Goal: Ask a question

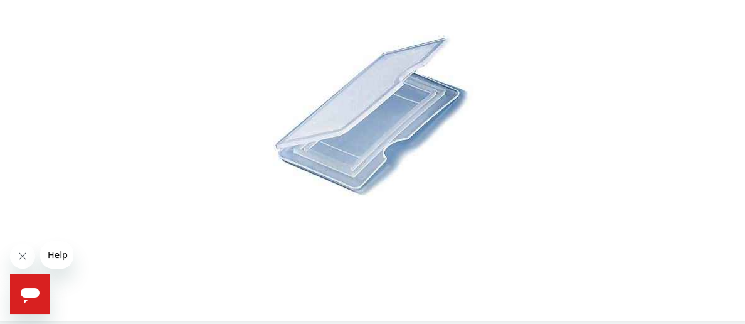
scroll to position [541, 0]
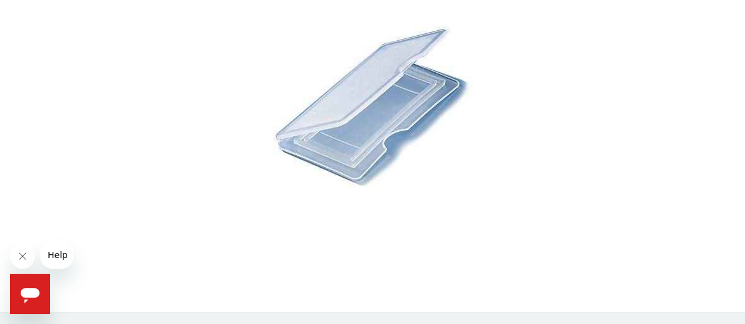
click at [58, 255] on span "Help" at bounding box center [58, 255] width 20 height 10
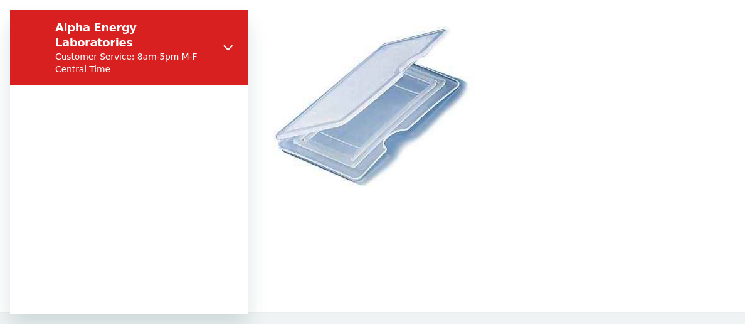
scroll to position [0, 0]
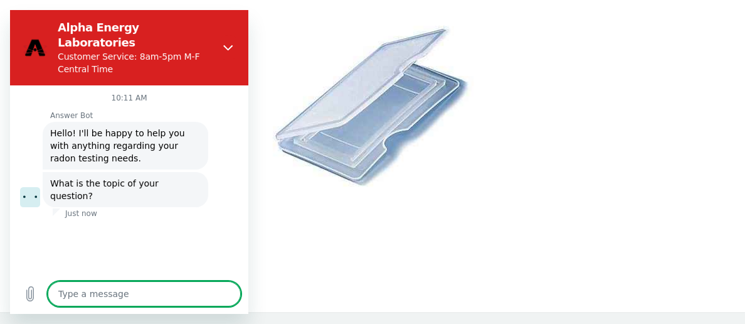
type textarea "x"
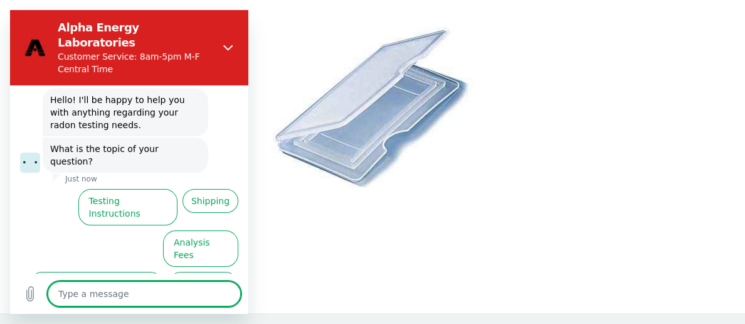
scroll to position [541, 0]
click at [103, 291] on textarea at bounding box center [144, 293] width 193 height 25
click at [122, 293] on textarea at bounding box center [144, 293] width 193 height 25
type textarea "m"
type textarea "x"
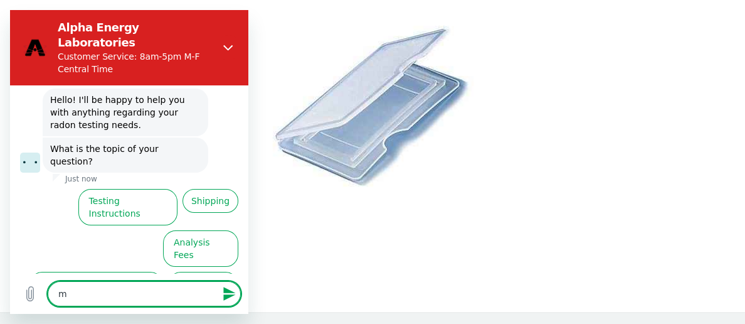
type textarea "my"
type textarea "x"
type textarea "my"
type textarea "x"
type textarea "my r"
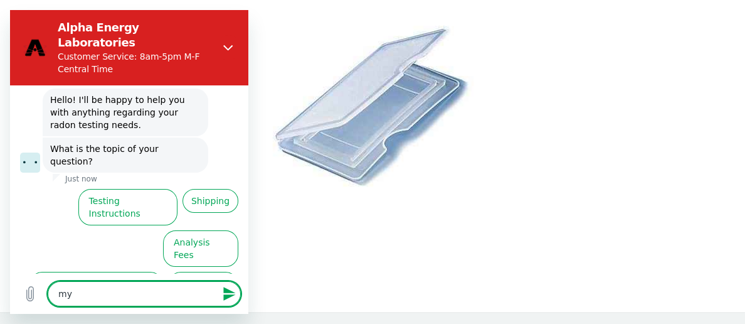
type textarea "x"
type textarea "my re"
type textarea "x"
type textarea "my res"
type textarea "x"
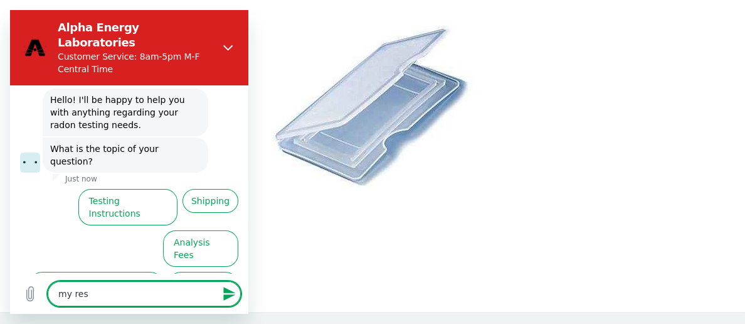
type textarea "my resu"
type textarea "x"
type textarea "my resul"
type textarea "x"
type textarea "my result"
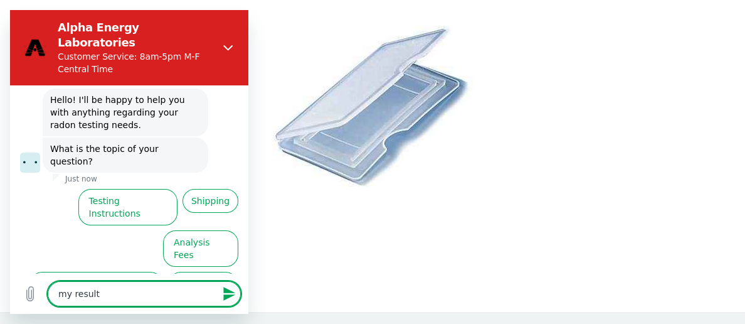
type textarea "x"
type textarea "my results"
type textarea "x"
type textarea "my results"
type textarea "x"
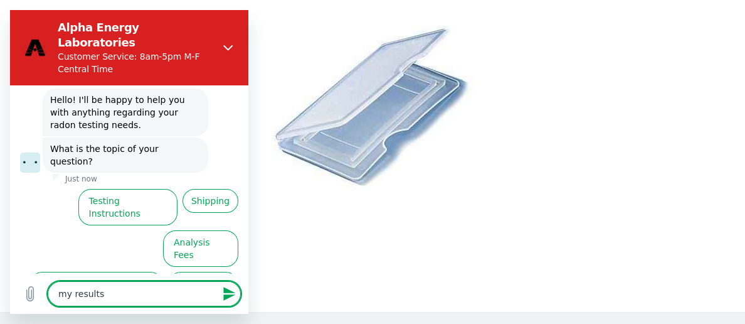
type textarea "my results i"
type textarea "x"
type textarea "my results in"
type textarea "x"
type textarea "my results ind"
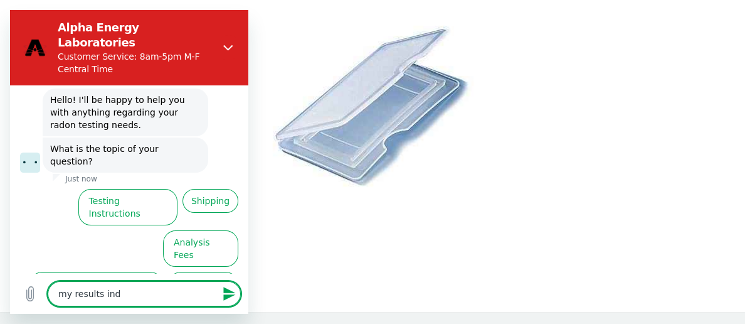
type textarea "x"
type textarea "my results indi"
type textarea "x"
type textarea "my results indic"
type textarea "x"
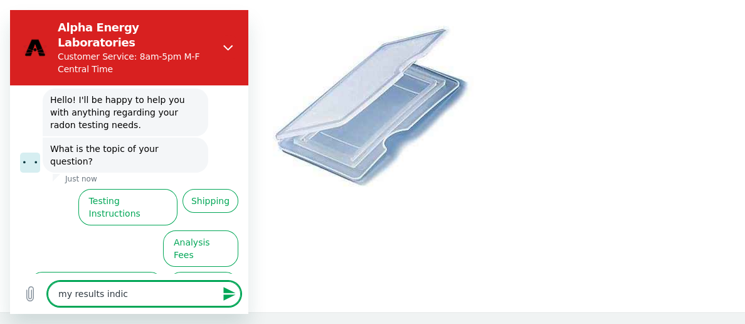
type textarea "my results indict"
type textarea "x"
type textarea "my results indic"
type textarea "x"
type textarea "my results indica"
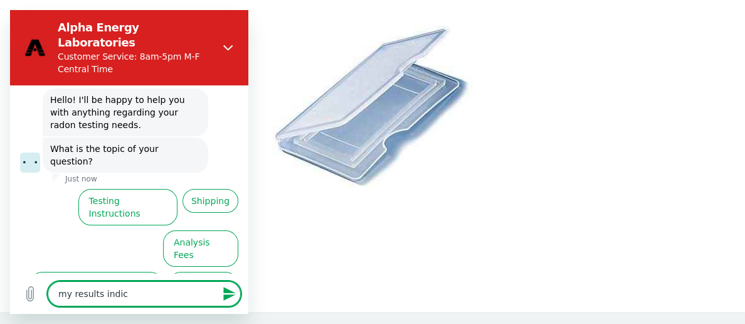
type textarea "x"
type textarea "my results indicat"
type textarea "x"
type textarea "my results indicate"
type textarea "x"
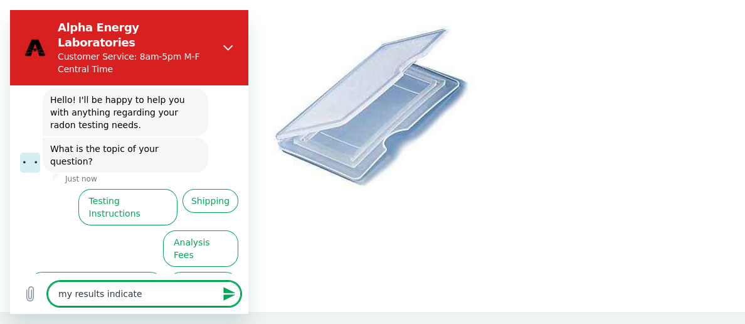
type textarea "my results indicate"
type textarea "x"
type textarea "my results indicate I"
type textarea "x"
type textarea "my results indicate I"
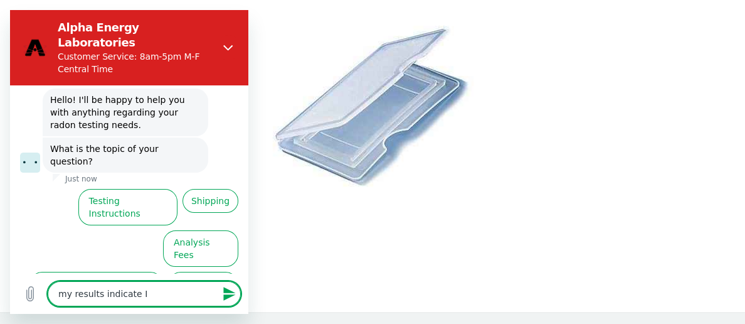
type textarea "x"
type textarea "my results indicate I s"
type textarea "x"
type textarea "my results indicate I sh"
type textarea "x"
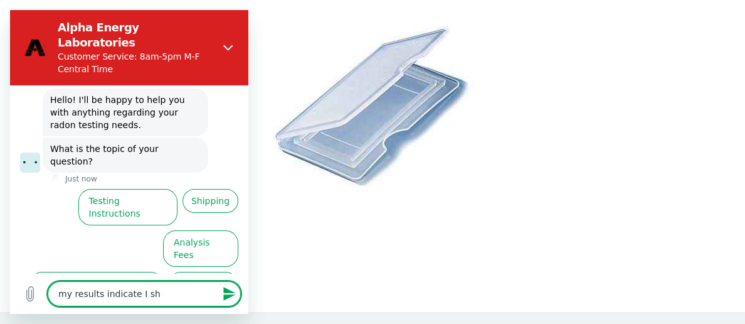
type textarea "my results indicate I sho"
type textarea "x"
type textarea "my results indicate I shou"
type textarea "x"
type textarea "my results indicate I shoul"
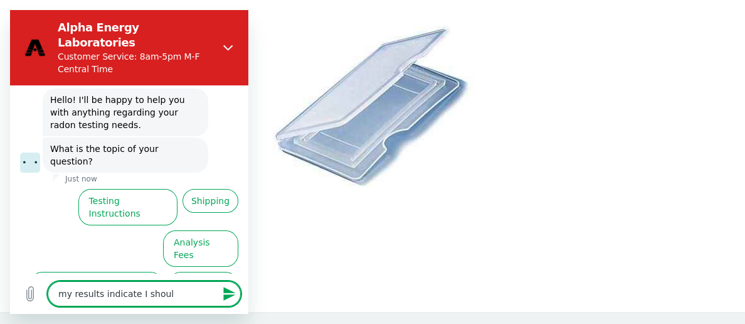
type textarea "x"
type textarea "my results indicate I should"
type textarea "x"
type textarea "my results indicate I should"
type textarea "x"
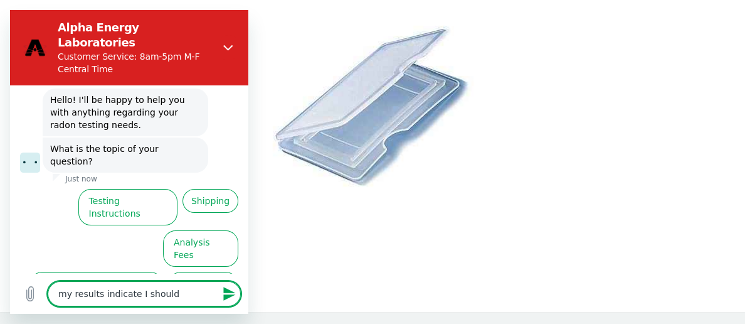
type textarea "my results indicate I should c"
type textarea "x"
type textarea "my results indicate I should co"
type textarea "x"
type textarea "my results indicate I should con"
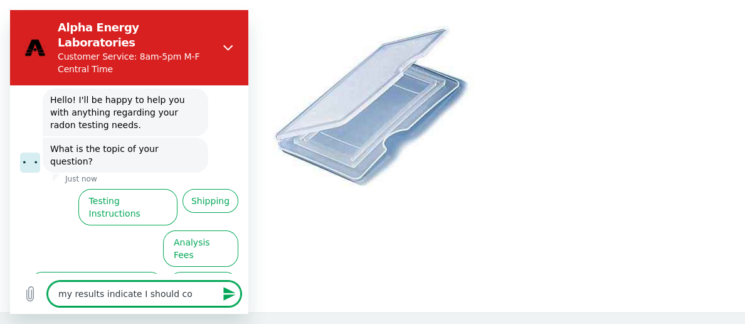
type textarea "x"
type textarea "my results indicate I should cond"
type textarea "x"
type textarea "my results indicate I should condu"
type textarea "x"
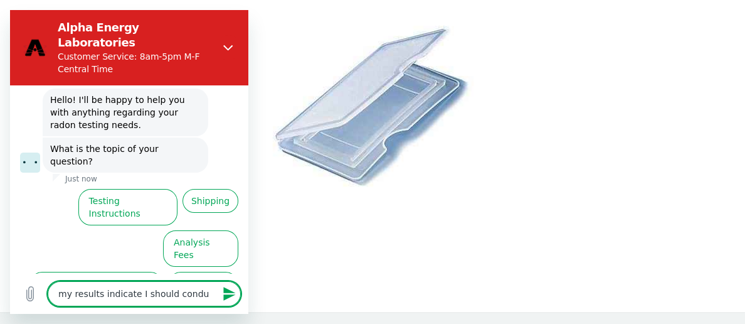
type textarea "my results indicate I should conduc"
type textarea "x"
type textarea "my results indicate I should conduct"
type textarea "x"
type textarea "my results indicate I should conduct"
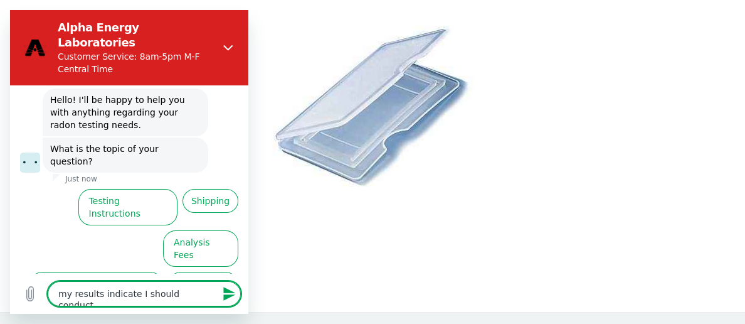
type textarea "x"
type textarea "my results indicate I should conduct a"
type textarea "x"
type textarea "my results indicate I should conduct an"
type textarea "x"
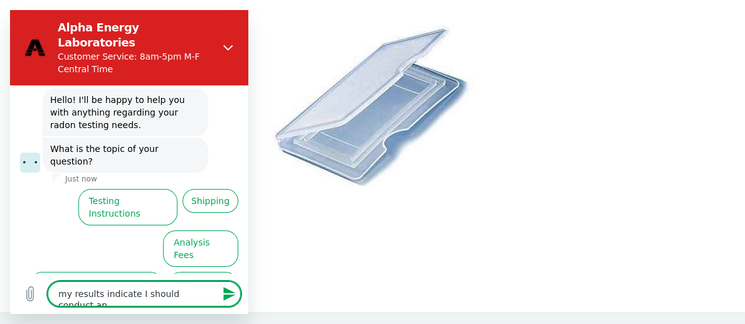
type textarea "my results indicate I should conduct ano"
type textarea "x"
type textarea "my results indicate I should conduct anot"
type textarea "x"
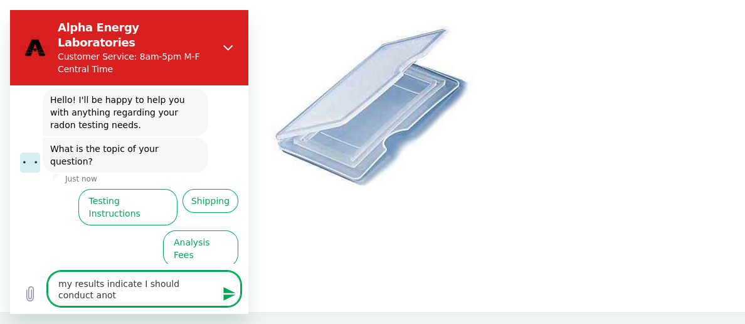
type textarea "my results indicate I should conduct anoth"
type textarea "x"
type textarea "my results indicate I should conduct anothe"
type textarea "x"
type textarea "my results indicate I should conduct another"
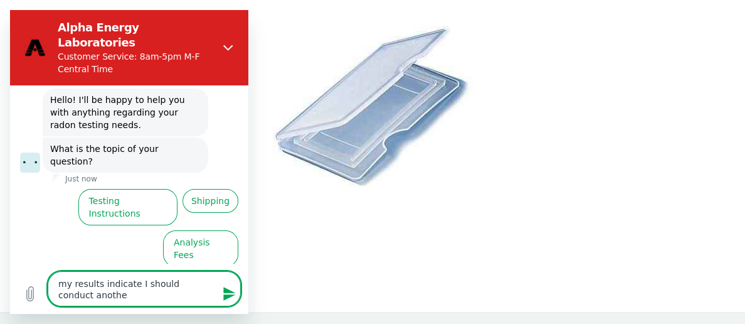
type textarea "x"
type textarea "my results indicate I should conduct another"
type textarea "x"
type textarea "my results indicate I should conduct another t"
type textarea "x"
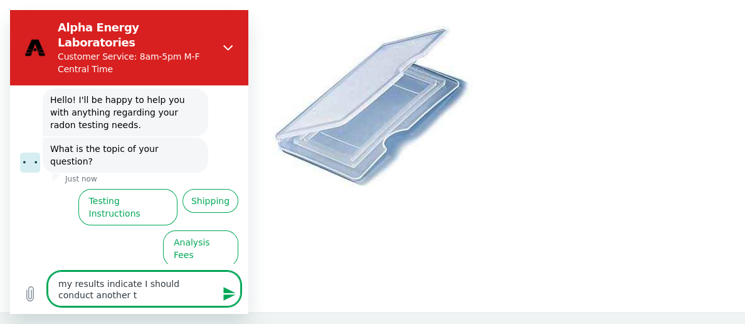
type textarea "my results indicate I should conduct another te"
type textarea "x"
type textarea "my results indicate I should conduct another tes"
type textarea "x"
type textarea "my results indicate I should conduct another test"
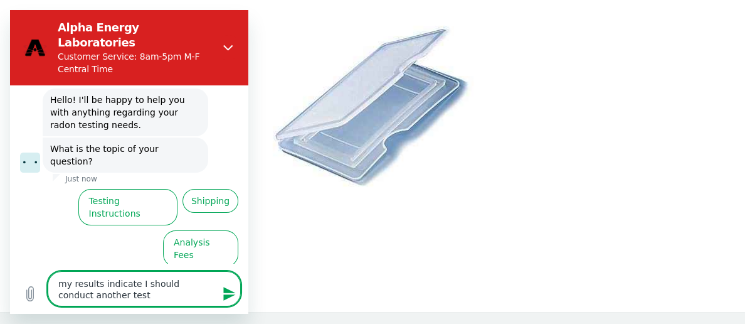
type textarea "x"
type textarea "my results indicate I should conduct another test."
type textarea "x"
type textarea "my results indicate I should conduct another test."
type textarea "x"
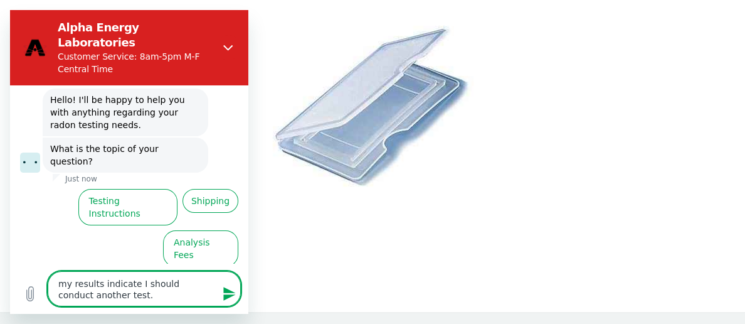
type textarea "my results indicate I should conduct another test."
type textarea "x"
type textarea "my results indicate I should conduct another test. h"
type textarea "x"
type textarea "my results indicate I should conduct another test. ho"
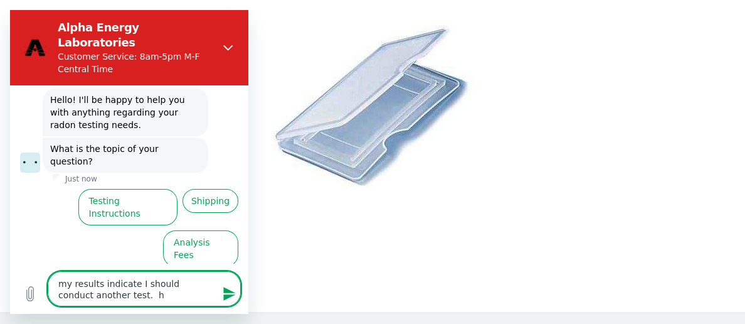
type textarea "x"
type textarea "my results indicate I should conduct another test. how"
type textarea "x"
type textarea "my results indicate I should conduct another test. how"
type textarea "x"
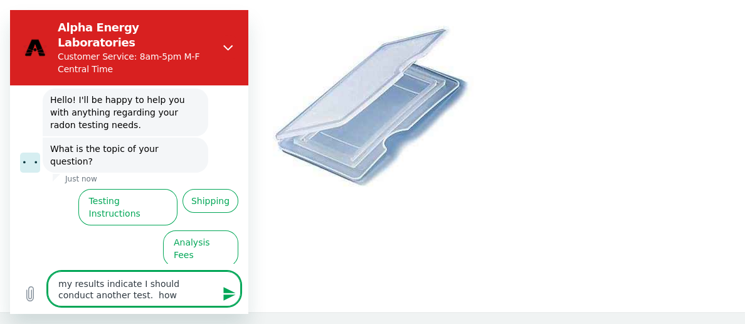
type textarea "my results indicate I should conduct another test. how l"
type textarea "x"
type textarea "my results indicate I should conduct another test. how lo"
type textarea "x"
type textarea "my results indicate I should conduct another test. how lon"
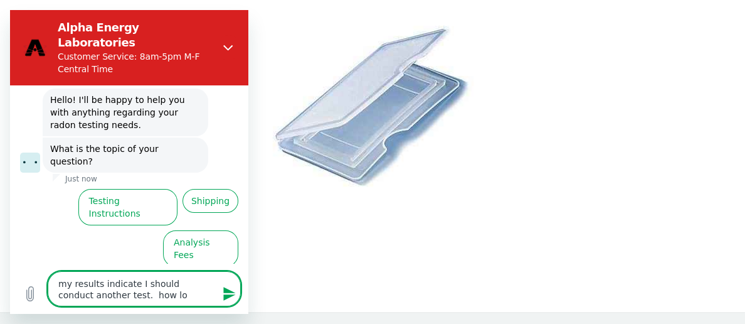
type textarea "x"
type textarea "my results indicate I should conduct another test. how long"
type textarea "x"
type textarea "my results indicate I should conduct another test. how long"
type textarea "x"
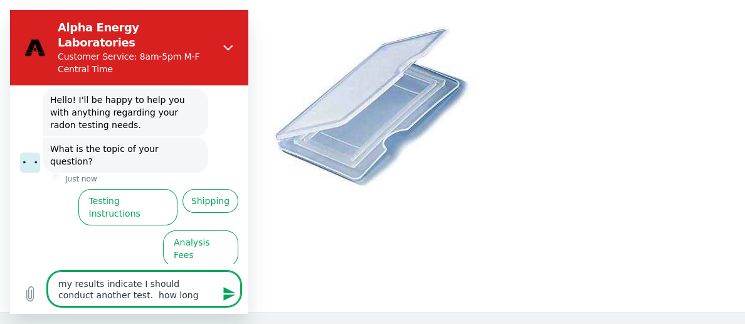
type textarea "my results indicate I should conduct another test. how long s"
type textarea "x"
type textarea "my results indicate I should conduct another test. how long sh"
type textarea "x"
type textarea "my results indicate I should conduct another test. how long sho"
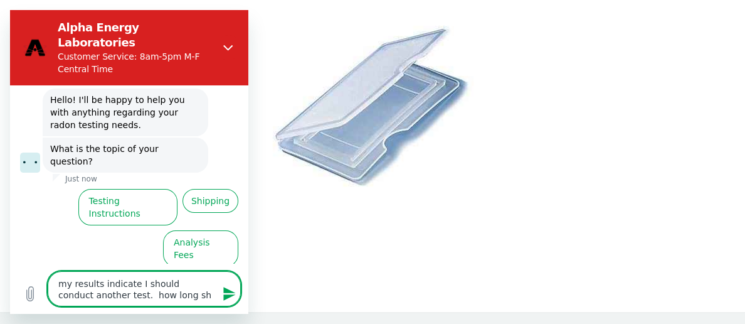
type textarea "x"
type textarea "my results indicate I should conduct another test. how long shou"
type textarea "x"
type textarea "my results indicate I should conduct another test. how long shoul"
type textarea "x"
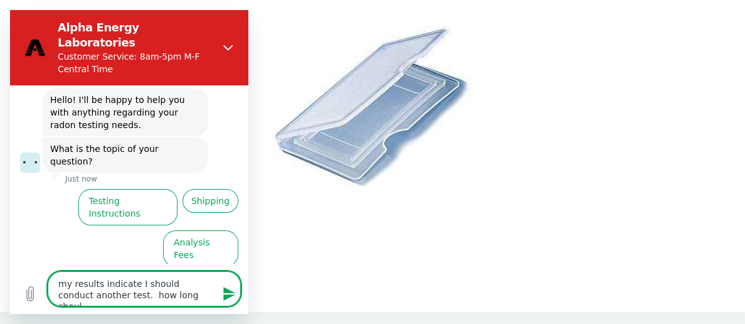
type textarea "my results indicate I should conduct another test. how long should"
type textarea "x"
type textarea "my results indicate I should conduct another test. how long should"
type textarea "x"
type textarea "my results indicate I should conduct another test. how long should I"
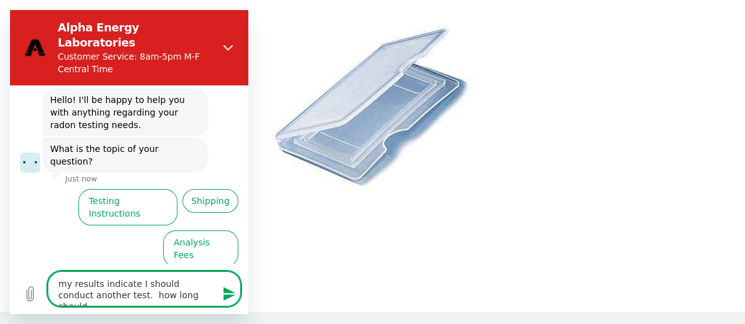
type textarea "x"
type textarea "my results indicate I should conduct another test. how long should I"
type textarea "x"
type textarea "my results indicate I should conduct another test. how long should I w"
type textarea "x"
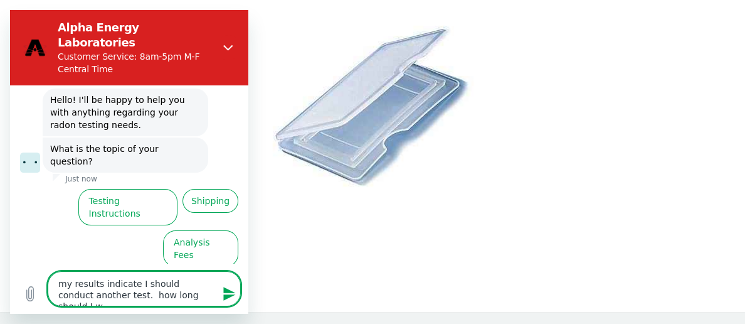
type textarea "my results indicate I should conduct another test. how long should I wa"
type textarea "x"
type textarea "my results indicate I should conduct another test. how long should I wai"
type textarea "x"
type textarea "my results indicate I should conduct another test. how long should I wait"
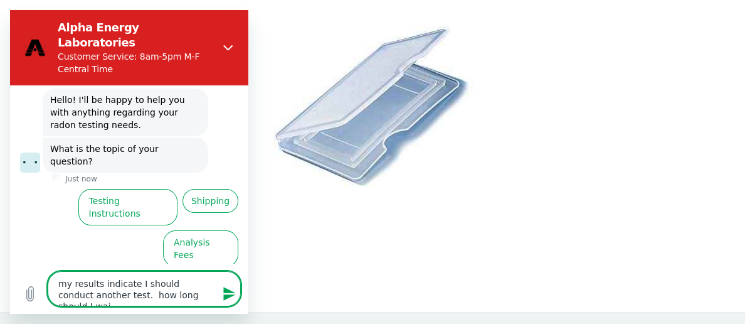
type textarea "x"
type textarea "my results indicate I should conduct another test. how long should I wait"
type textarea "x"
type textarea "my results indicate I should conduct another test. how long should I wait b"
type textarea "x"
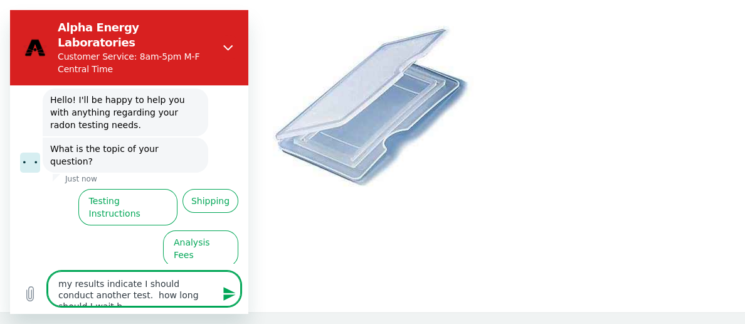
type textarea "my results indicate I should conduct another test. how long should I wait be"
type textarea "x"
type textarea "my results indicate I should conduct another test. how long should I wait bet"
type textarea "x"
type textarea "my results indicate I should conduct another test. how long should I wait betw"
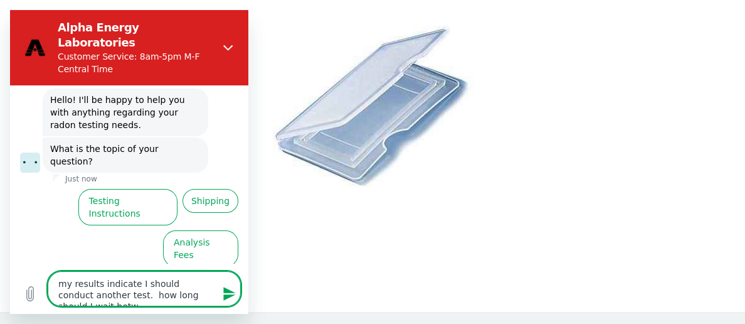
type textarea "x"
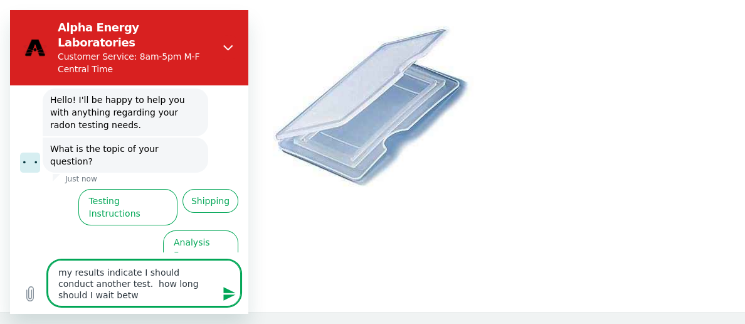
type textarea "my results indicate I should conduct another test. how long should I wait betwe"
type textarea "x"
type textarea "my results indicate I should conduct another test. how long should I wait betwee"
type textarea "x"
type textarea "my results indicate I should conduct another test. how long should I wait betwe…"
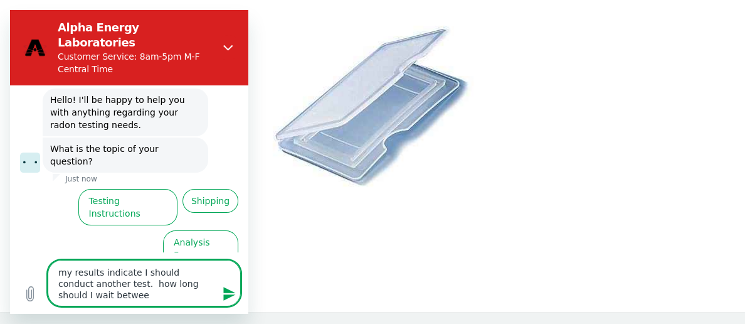
type textarea "x"
type textarea "my results indicate I should conduct another test. how long should I wait betwe…"
type textarea "x"
type textarea "my results indicate I should conduct another test. how long should I wait betwe…"
type textarea "x"
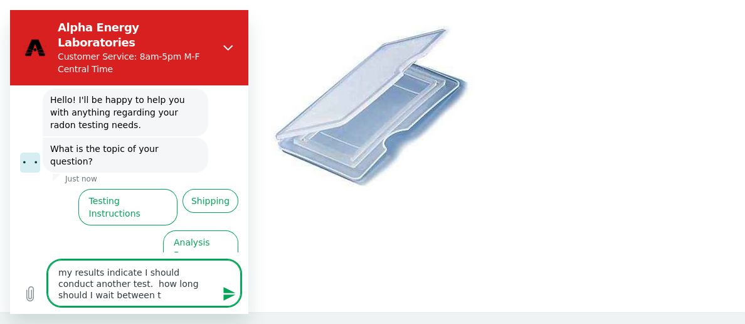
type textarea "my results indicate I should conduct another test. how long should I wait betwe…"
type textarea "x"
type textarea "my results indicate I should conduct another test. how long should I wait betwe…"
type textarea "x"
type textarea "my results indicate I should conduct another test. how long should I wait betwe…"
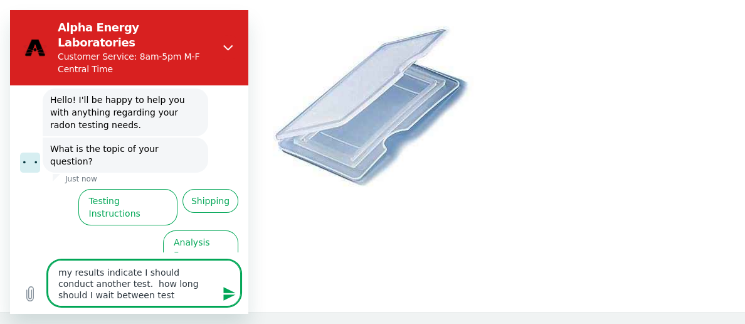
type textarea "x"
type textarea "my results indicate I should conduct another test. how long should I wait betwe…"
type textarea "x"
type textarea "my results indicate I should conduct another test. how long should I wait betwe…"
type textarea "x"
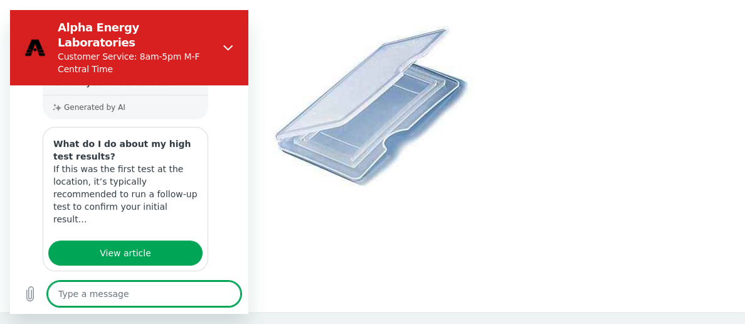
scroll to position [303, 0]
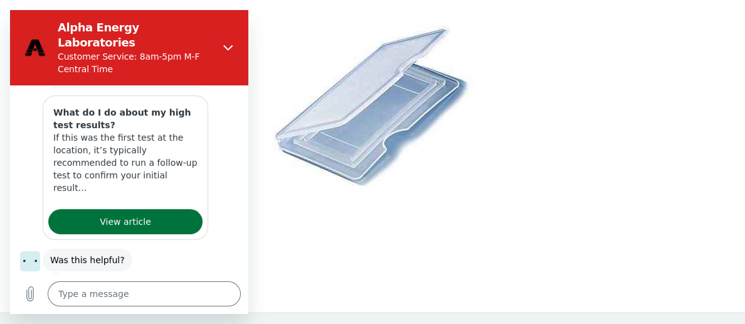
click at [133, 214] on span "View article" at bounding box center [125, 221] width 51 height 15
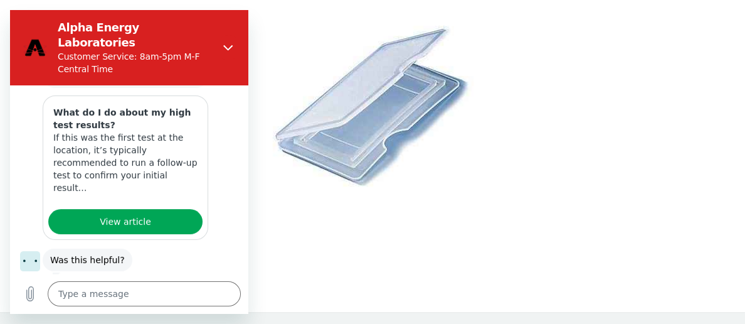
click at [183, 287] on button "Yes" at bounding box center [182, 299] width 36 height 24
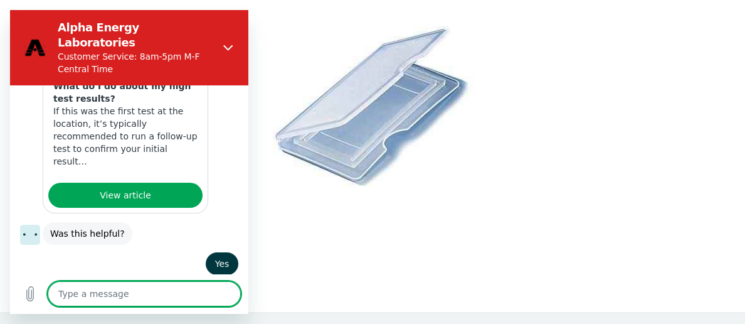
scroll to position [328, 0]
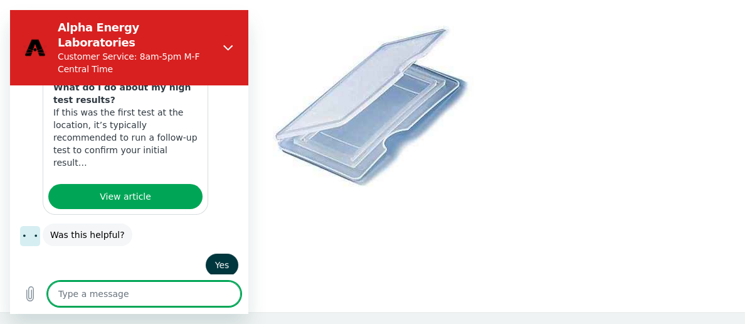
type textarea "x"
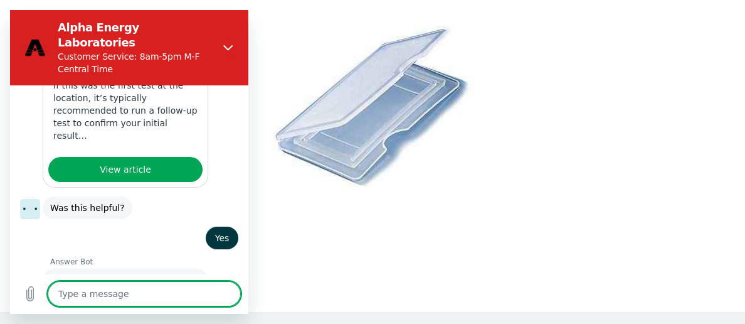
scroll to position [358, 0]
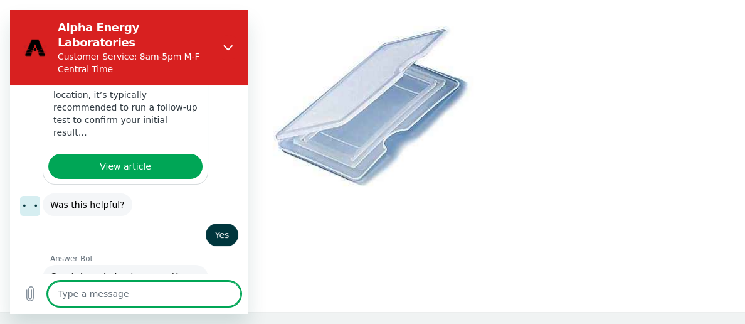
click at [95, 293] on textarea at bounding box center [144, 293] width 193 height 25
type textarea "c"
type textarea "x"
type textarea "ca"
type textarea "x"
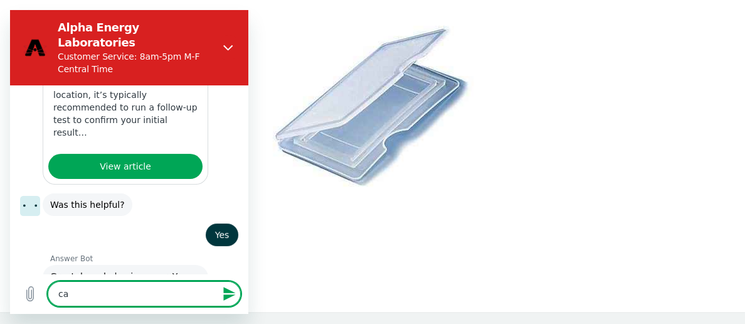
type textarea "can"
type textarea "x"
type textarea "can"
type textarea "x"
type textarea "can I"
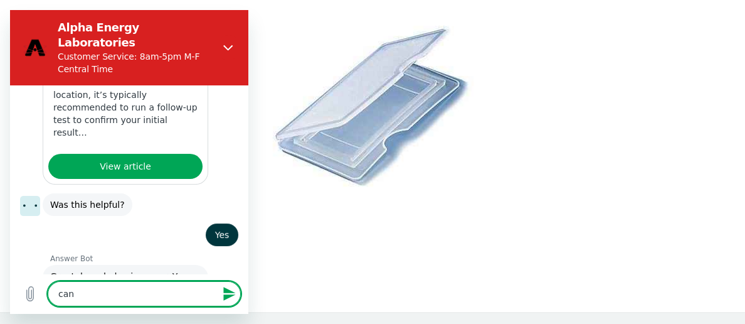
type textarea "x"
type textarea "can I"
type textarea "x"
type textarea "can I r"
type textarea "x"
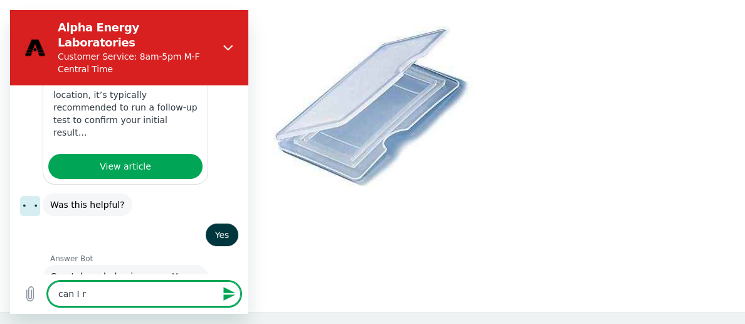
type textarea "can I re"
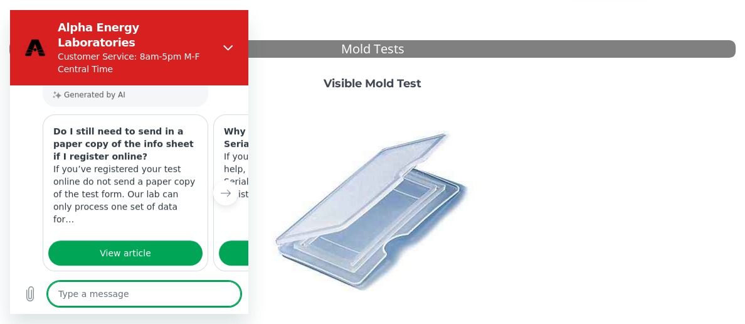
scroll to position [769, 0]
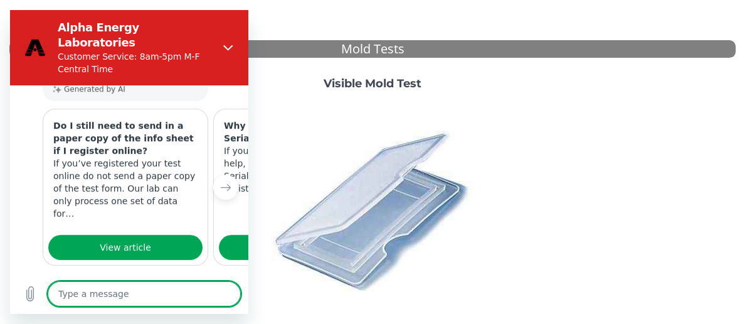
click at [182, 313] on button "Yes" at bounding box center [182, 325] width 36 height 24
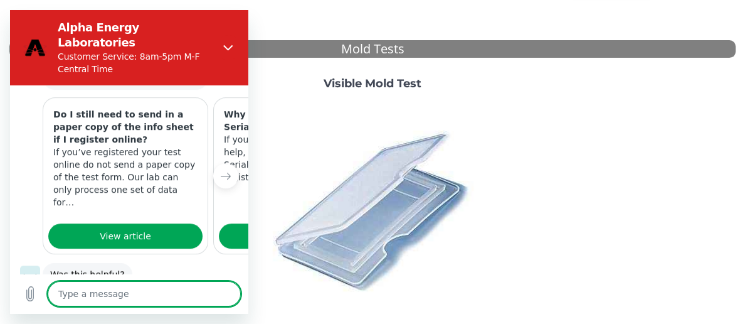
scroll to position [784, 0]
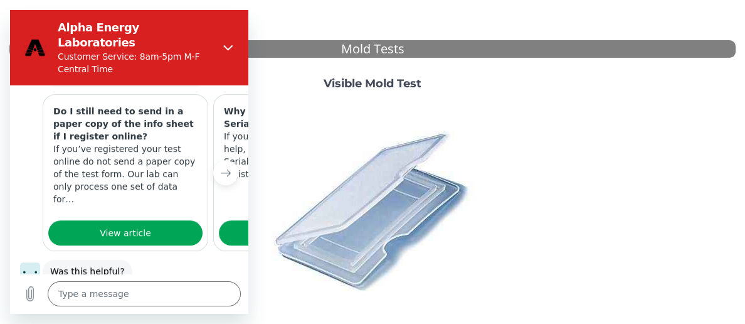
click at [226, 167] on icon "Next item" at bounding box center [226, 172] width 10 height 10
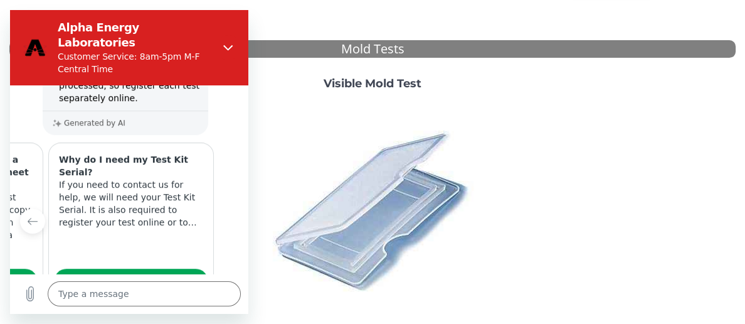
scroll to position [734, 0]
